Goal: Transaction & Acquisition: Purchase product/service

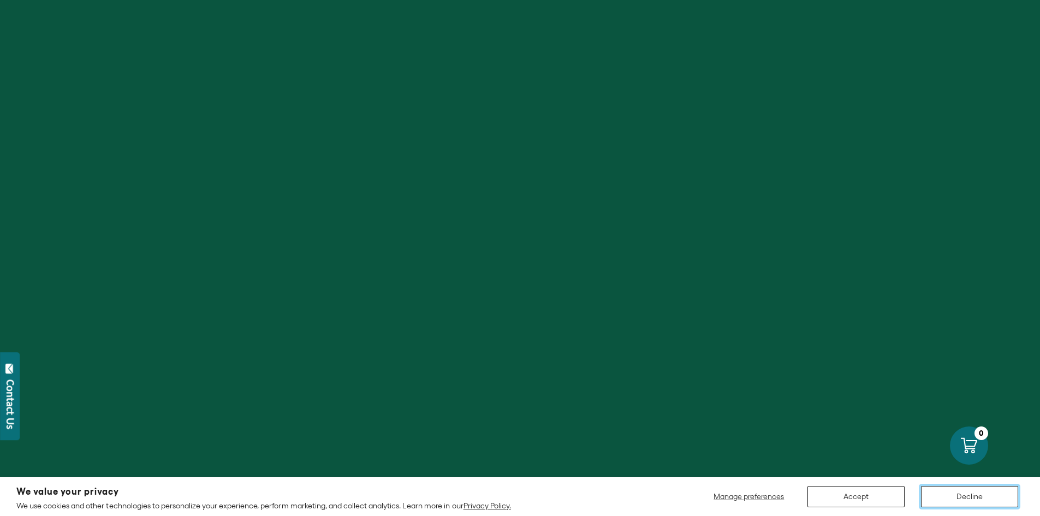
click at [942, 504] on button "Decline" at bounding box center [969, 496] width 97 height 21
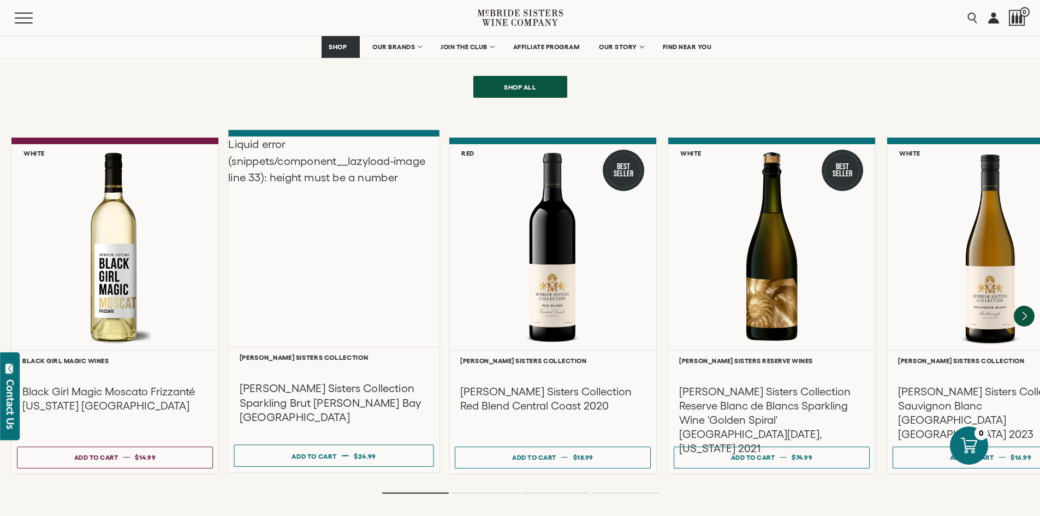
scroll to position [2363, 0]
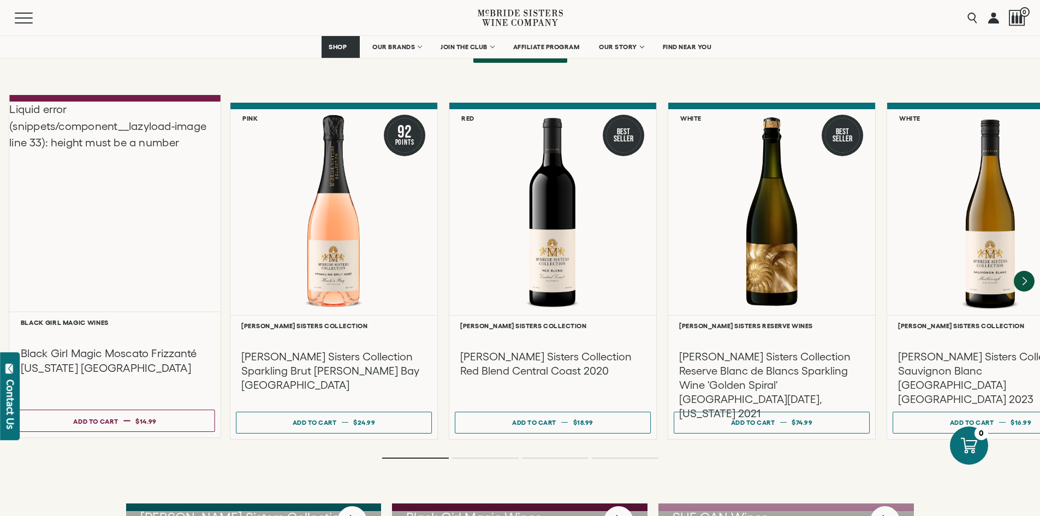
click at [123, 204] on div "Liquid error (snippets/component__lazyload-image line 33): height must be a num…" at bounding box center [114, 207] width 211 height 210
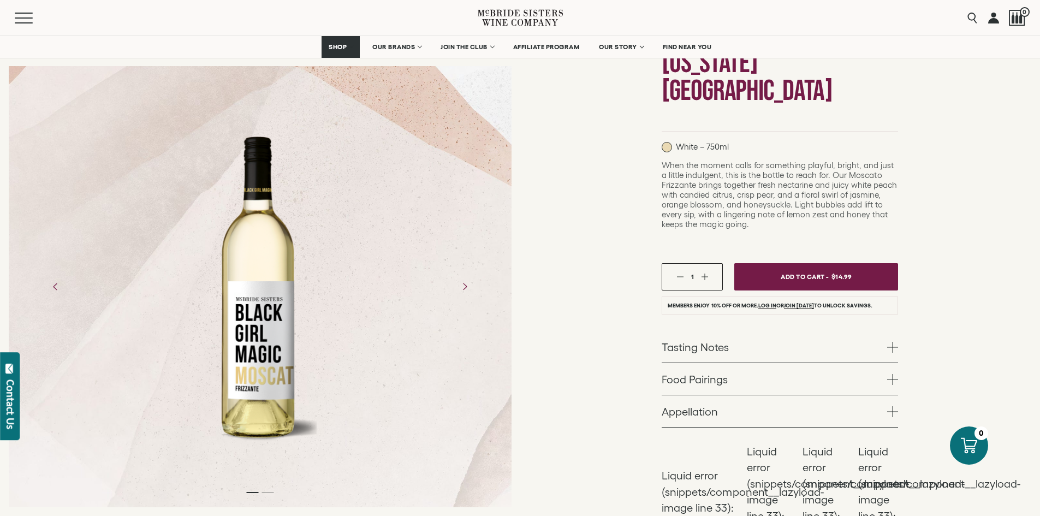
scroll to position [164, 0]
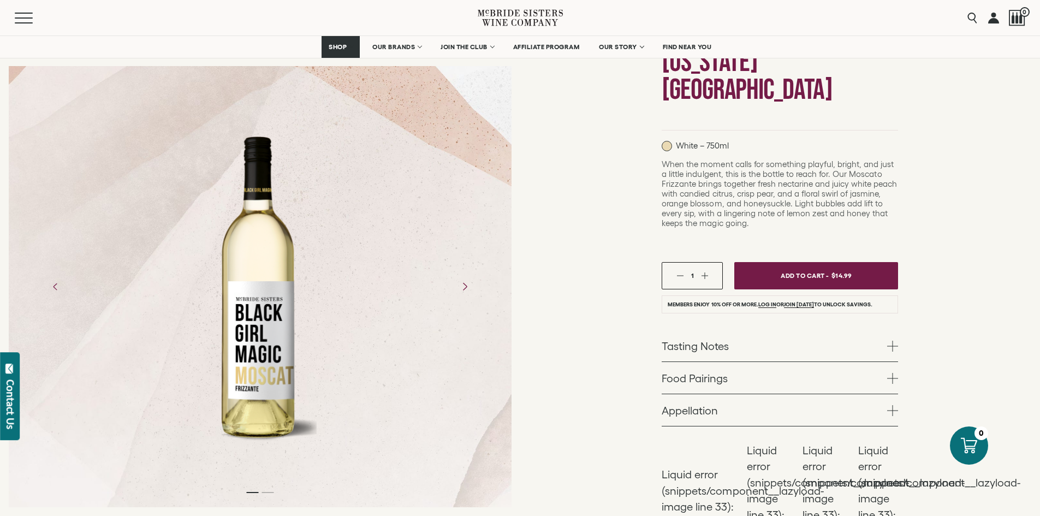
click at [465, 291] on icon "Next" at bounding box center [464, 286] width 19 height 19
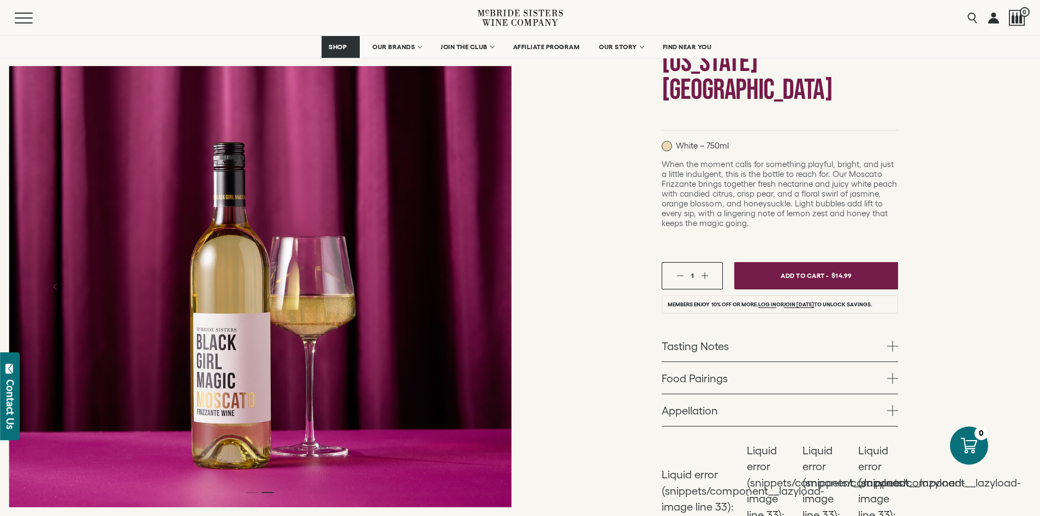
click at [465, 291] on icon "Next" at bounding box center [464, 286] width 19 height 19
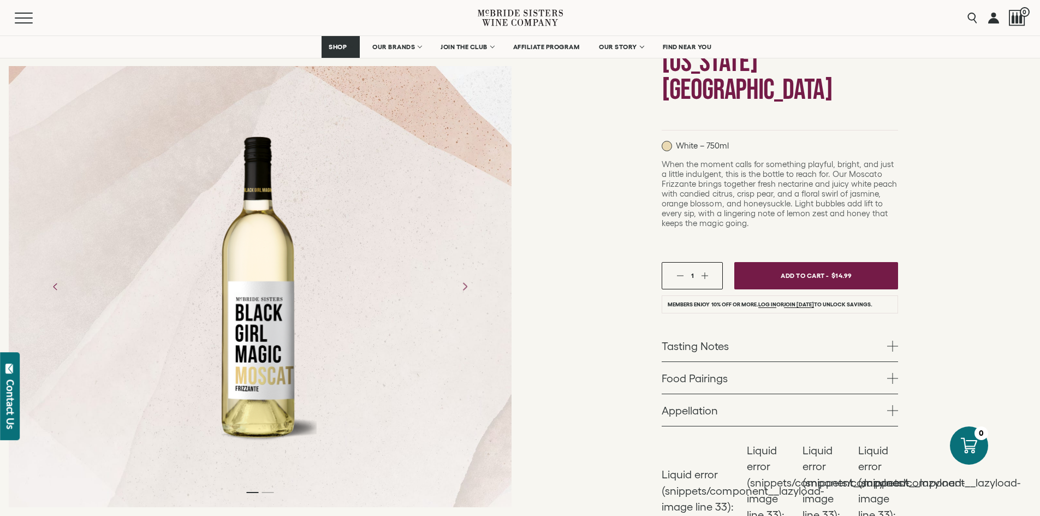
click at [465, 291] on icon "Next" at bounding box center [464, 286] width 19 height 19
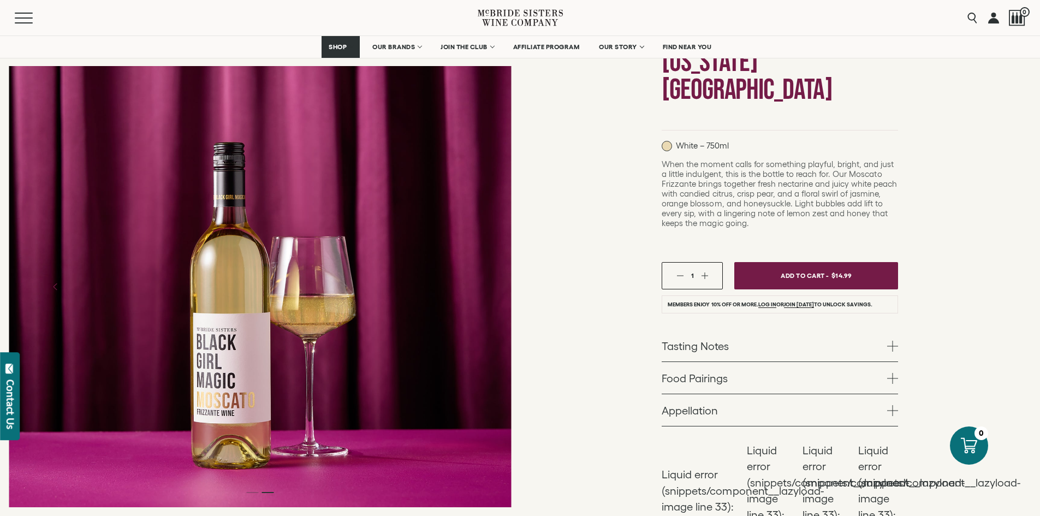
click at [465, 291] on icon "Next" at bounding box center [464, 286] width 19 height 19
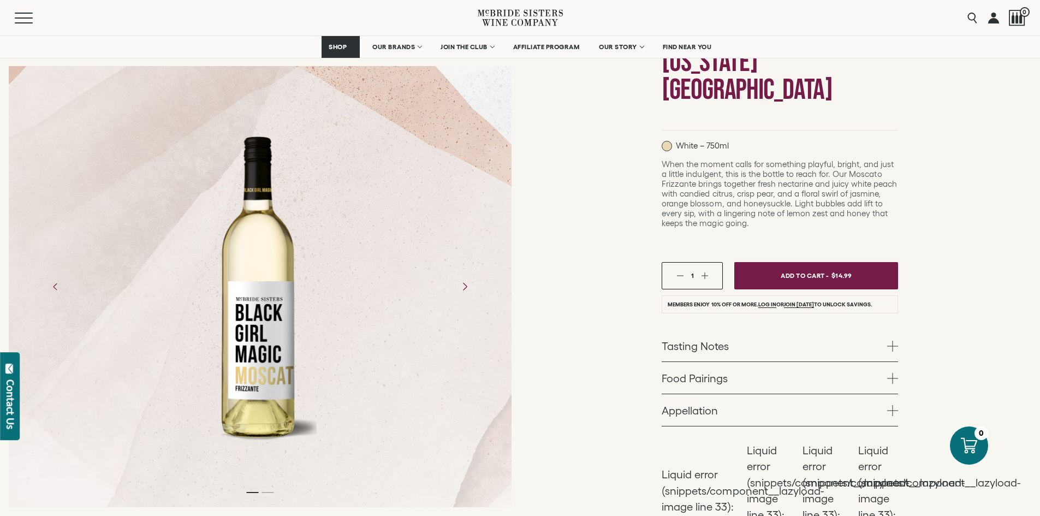
click at [465, 291] on icon "Next" at bounding box center [464, 286] width 19 height 19
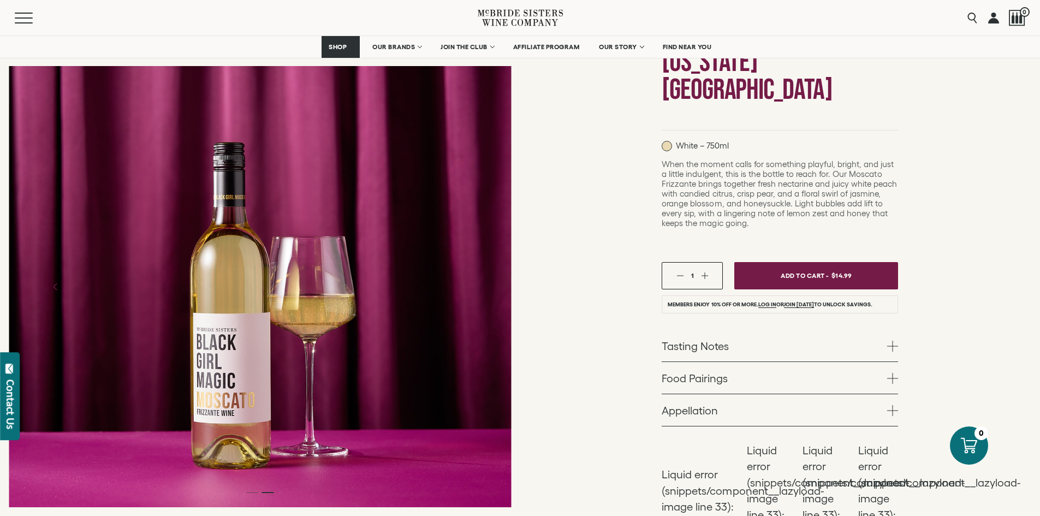
click at [465, 291] on icon "Next" at bounding box center [464, 286] width 19 height 19
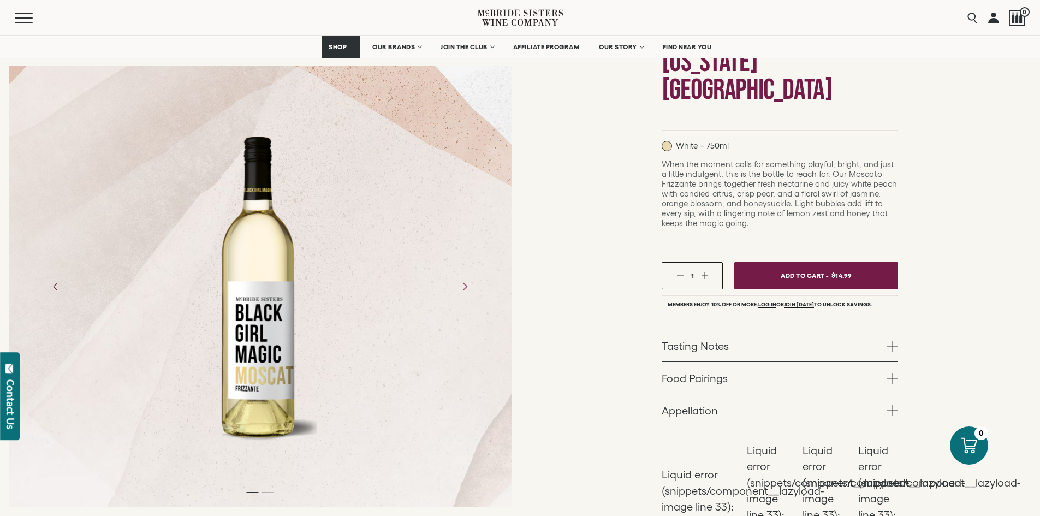
click at [465, 291] on icon "Next" at bounding box center [464, 286] width 19 height 19
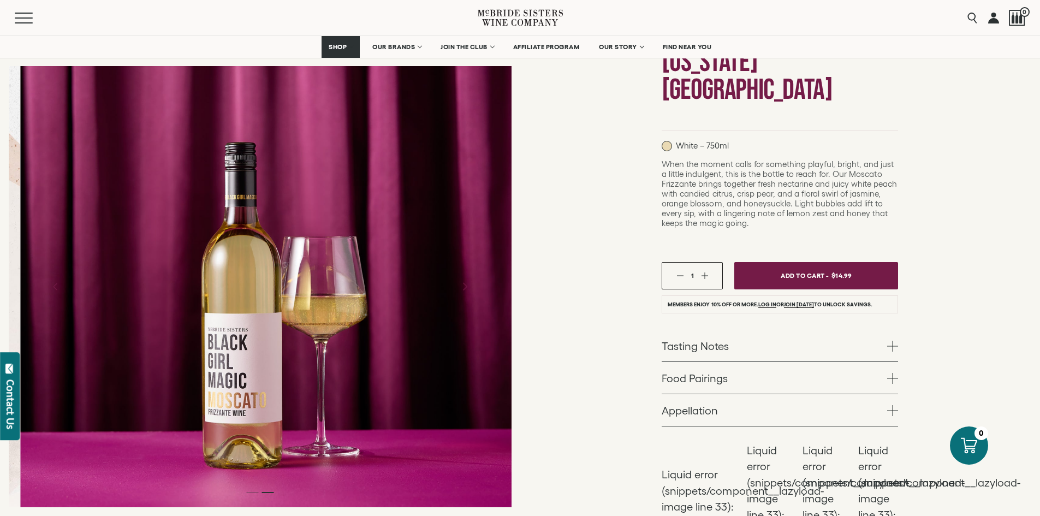
click at [465, 291] on icon "Next" at bounding box center [464, 286] width 19 height 19
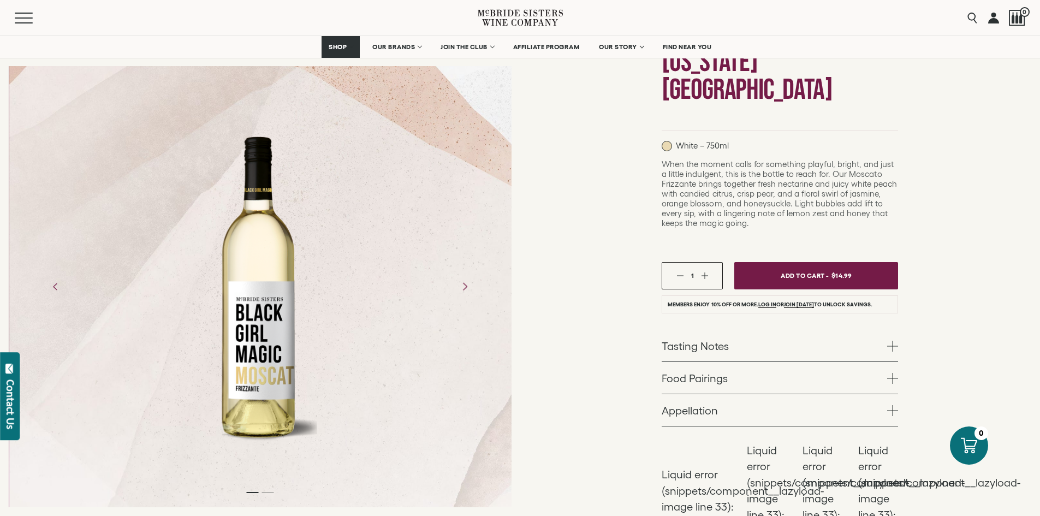
click at [465, 291] on icon "Next" at bounding box center [464, 286] width 19 height 19
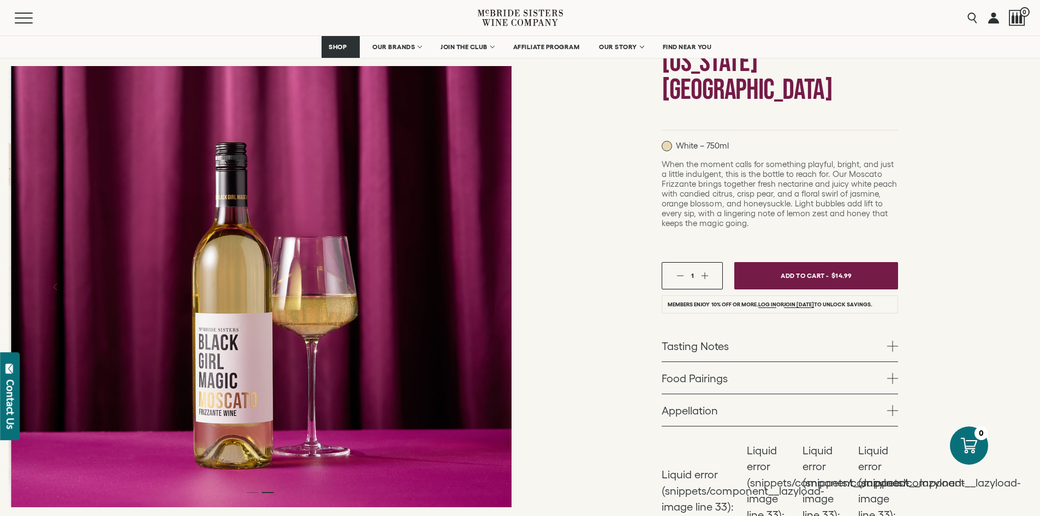
click at [465, 291] on icon "Next" at bounding box center [464, 286] width 19 height 19
